Goal: Navigation & Orientation: Find specific page/section

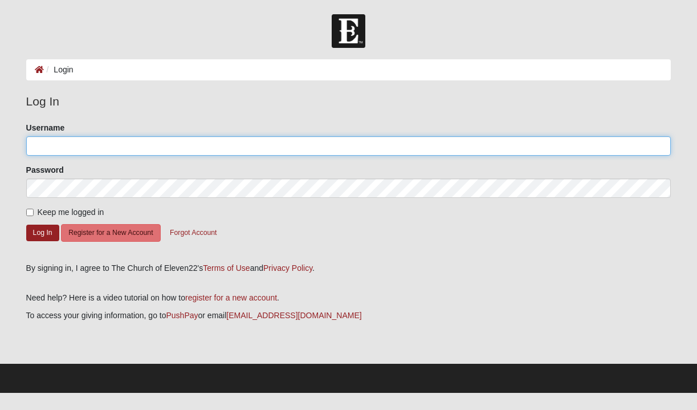
type input "kellyh19"
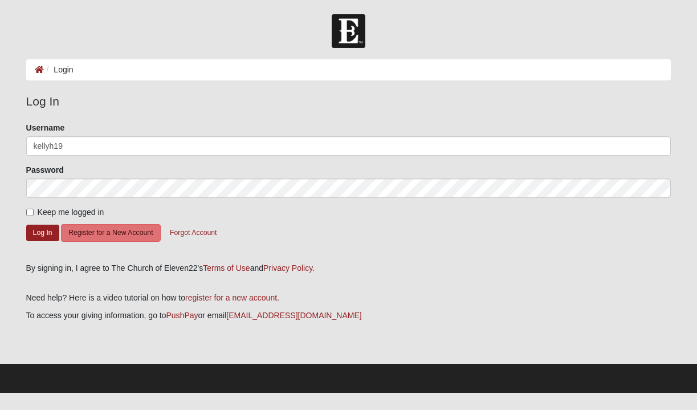
click at [28, 214] on input "Keep me logged in" at bounding box center [29, 212] width 7 height 7
checkbox input "true"
click at [39, 229] on button "Log In" at bounding box center [42, 233] width 33 height 17
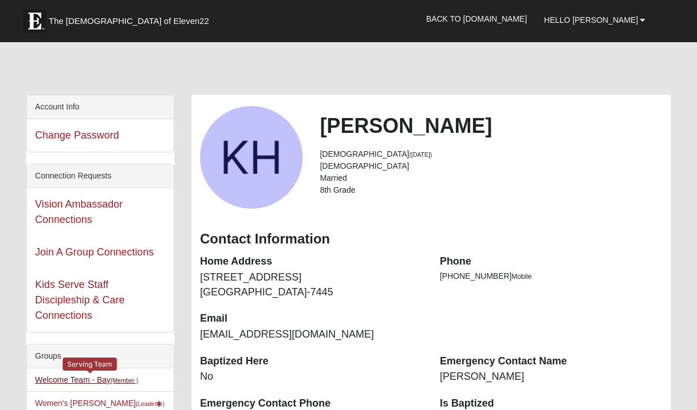
click at [84, 380] on link "Welcome Team - Bay (Member )" at bounding box center [86, 379] width 103 height 9
click at [65, 377] on link "Welcome Team - Bay (Member )" at bounding box center [86, 379] width 103 height 9
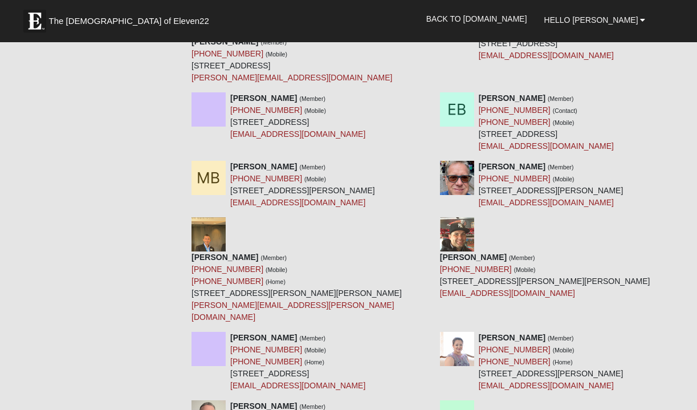
scroll to position [586, 0]
